Goal: Navigation & Orientation: Find specific page/section

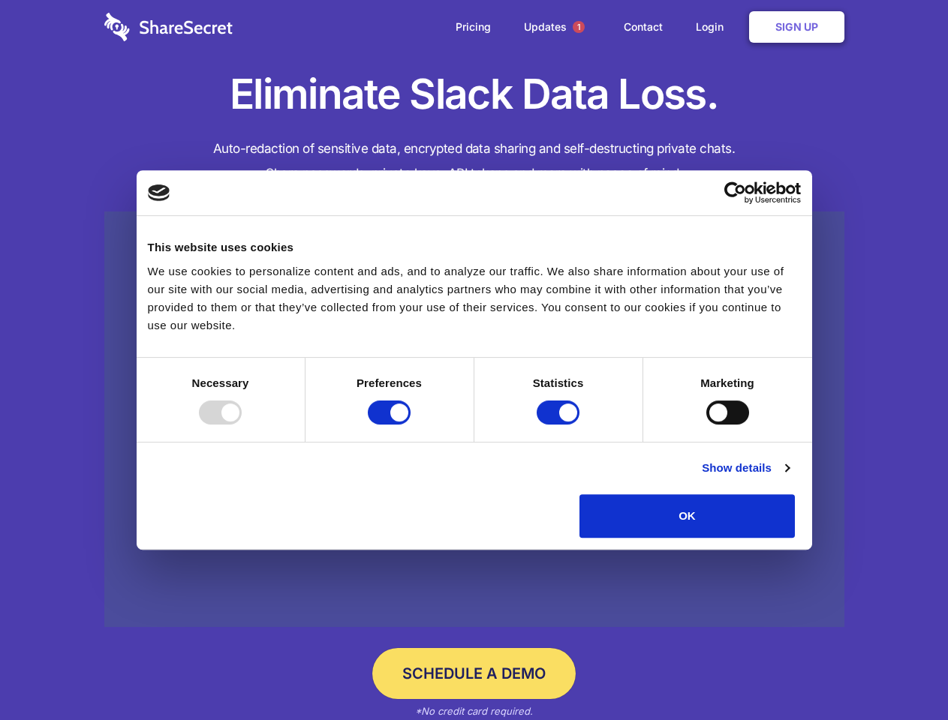
click at [242, 425] on div at bounding box center [220, 413] width 43 height 24
click at [411, 425] on input "Preferences" at bounding box center [389, 413] width 43 height 24
checkbox input "false"
click at [560, 425] on input "Statistics" at bounding box center [558, 413] width 43 height 24
checkbox input "false"
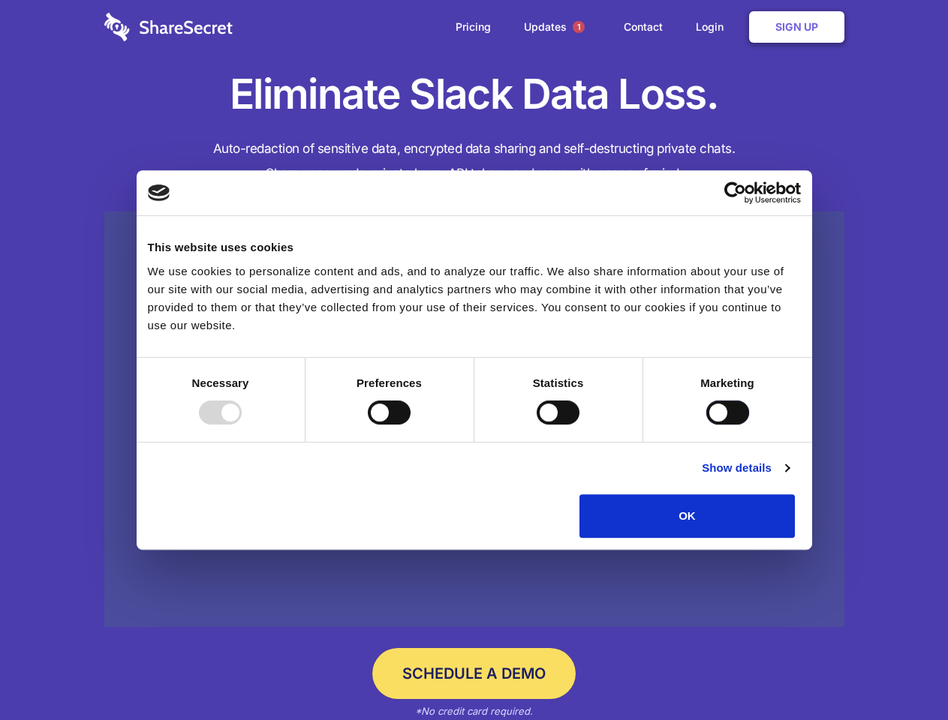
click at [706, 425] on input "Marketing" at bounding box center [727, 413] width 43 height 24
checkbox input "true"
click at [789, 477] on link "Show details" at bounding box center [745, 468] width 87 height 18
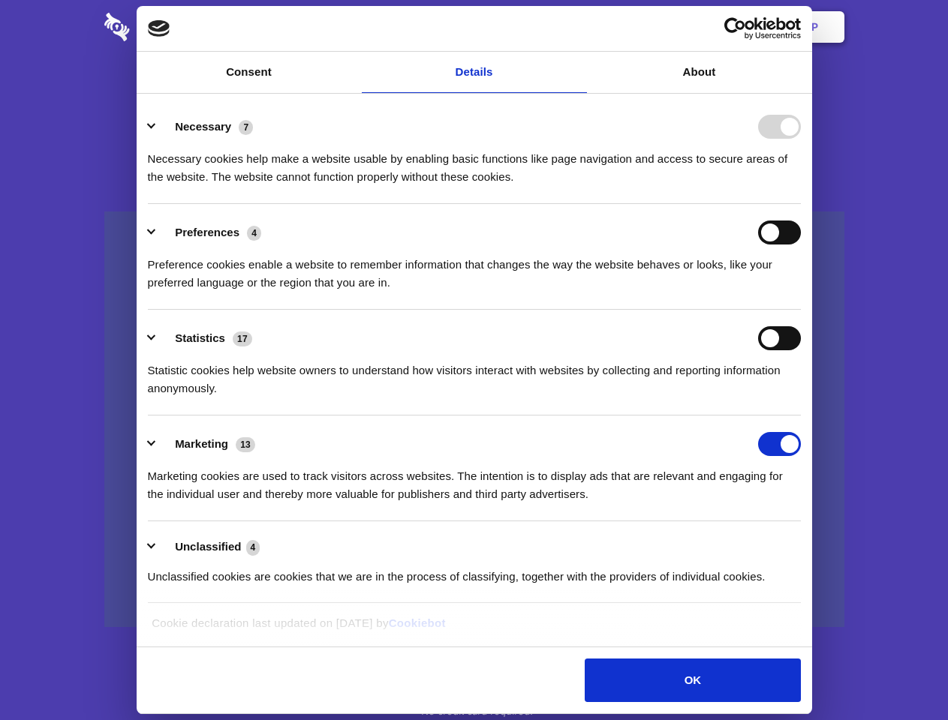
click at [801, 204] on li "Necessary 7 Necessary cookies help make a website usable by enabling basic func…" at bounding box center [474, 151] width 653 height 106
click at [578, 27] on span "1" at bounding box center [579, 27] width 12 height 12
